Goal: Transaction & Acquisition: Purchase product/service

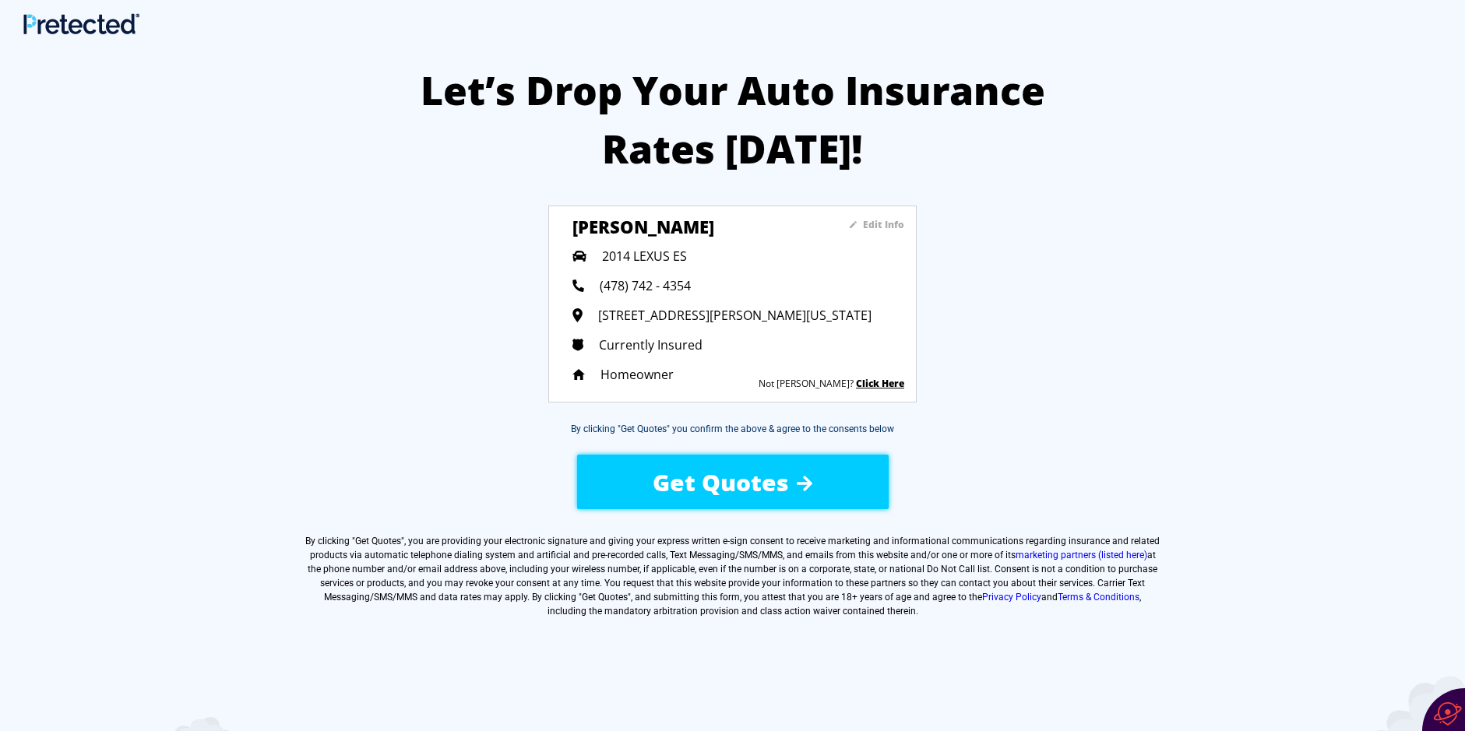
click at [802, 481] on img at bounding box center [805, 484] width 16 height 16
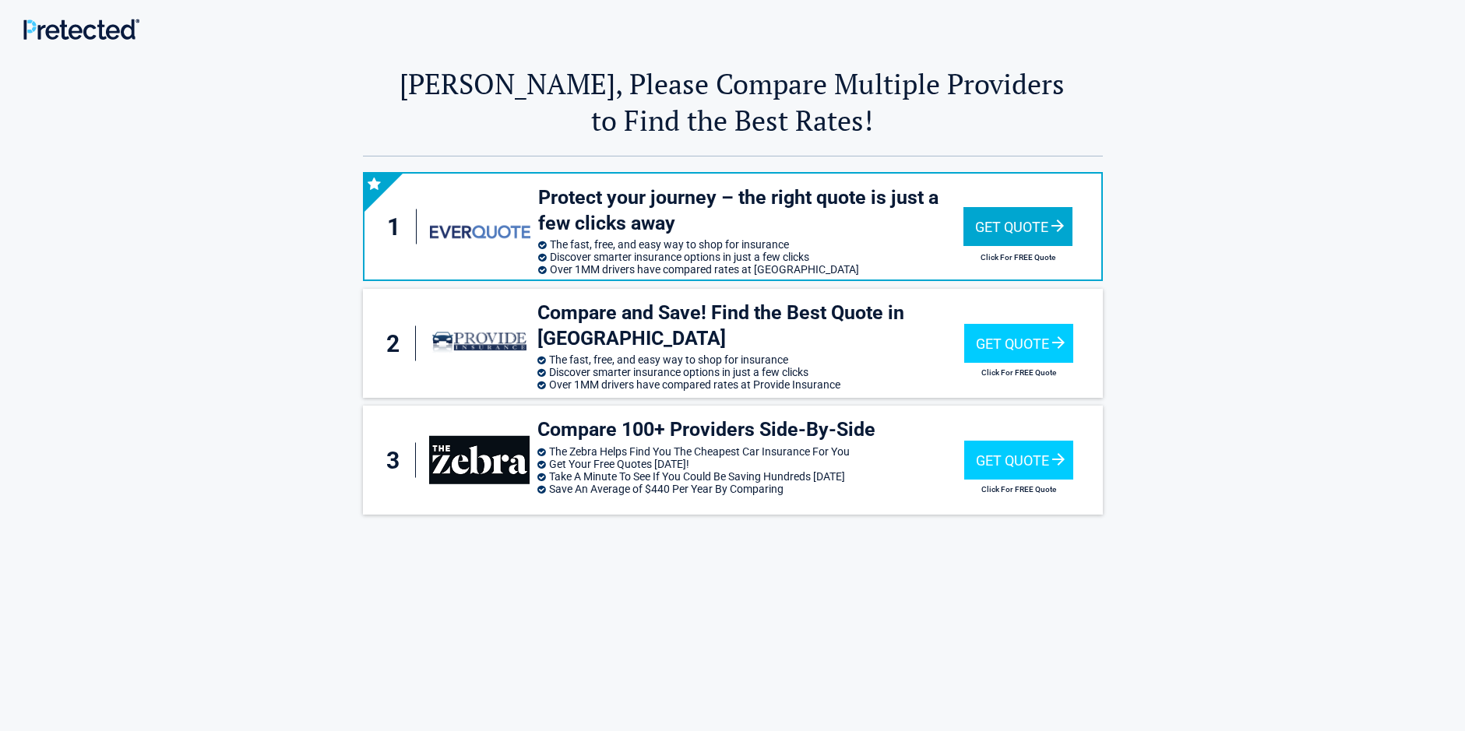
click at [1010, 211] on div "Get Quote" at bounding box center [1018, 226] width 109 height 39
